Goal: Task Accomplishment & Management: Use online tool/utility

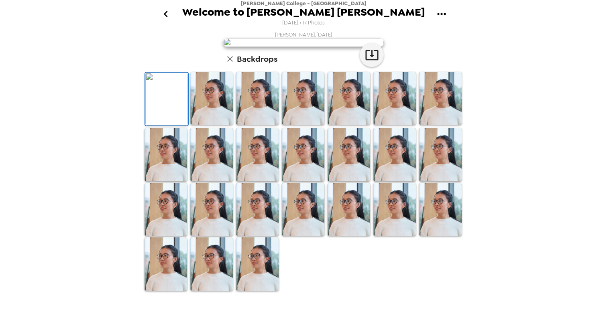
scroll to position [51, 0]
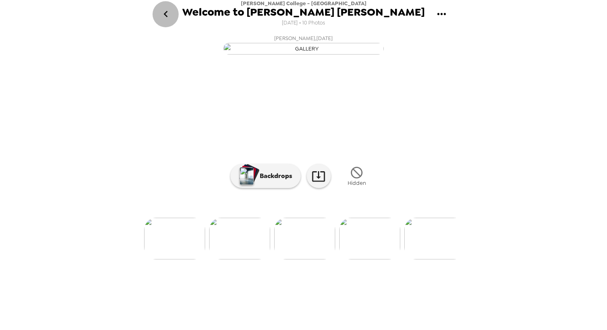
click at [166, 16] on icon "go back" at bounding box center [165, 14] width 4 height 6
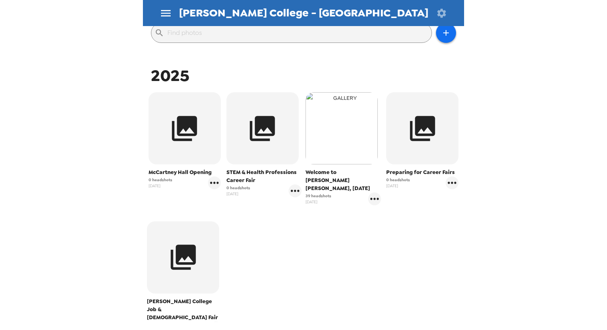
scroll to position [173, 0]
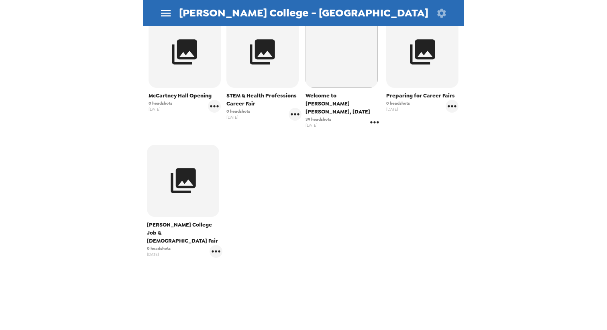
click at [373, 116] on icon "gallery menu" at bounding box center [374, 122] width 13 height 13
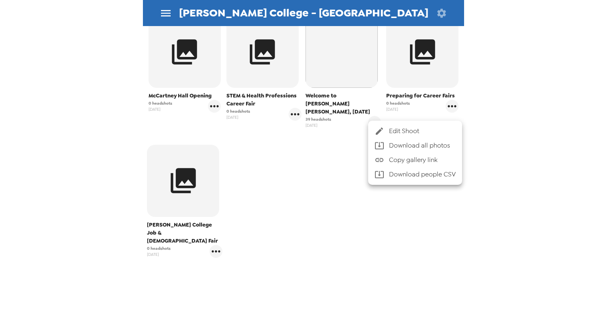
click at [381, 135] on icon at bounding box center [380, 131] width 10 height 10
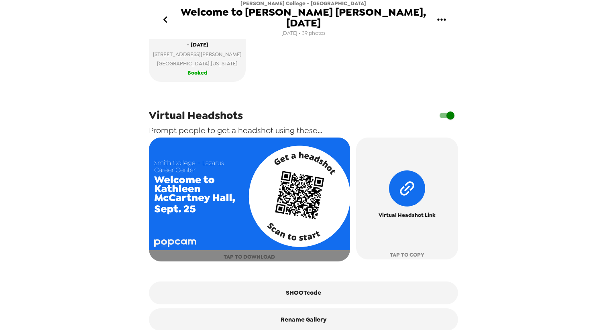
scroll to position [334, 0]
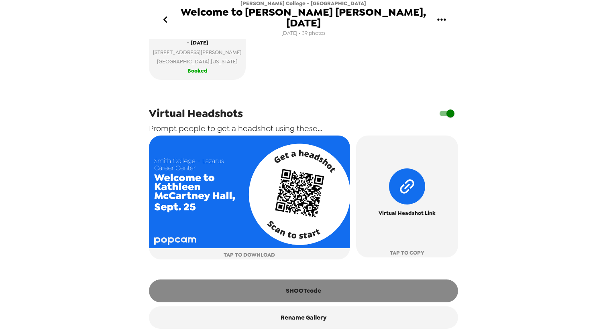
click at [317, 280] on button "SHOOTcode" at bounding box center [303, 291] width 309 height 22
